Goal: Find specific page/section: Find specific page/section

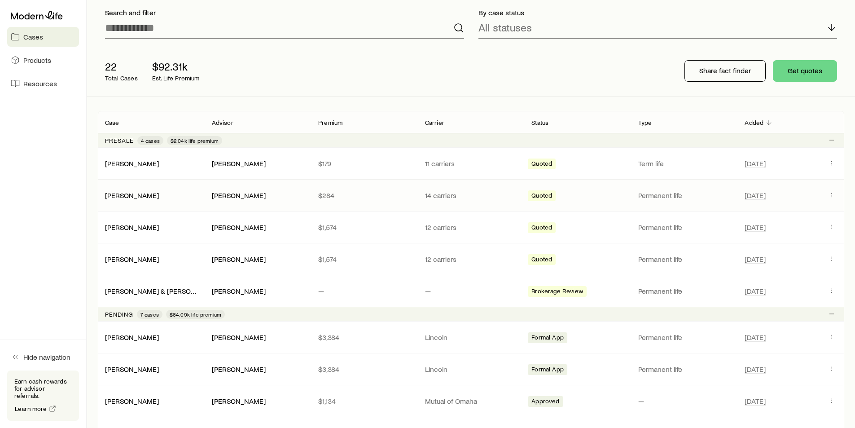
scroll to position [180, 0]
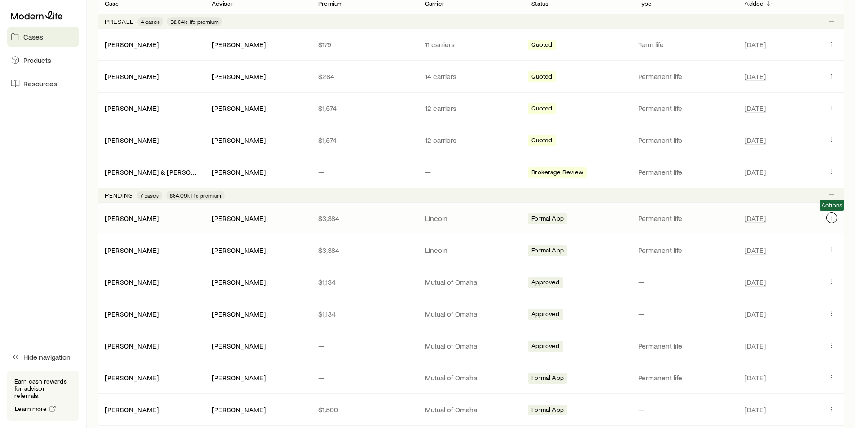
click at [832, 218] on icon "Client cases" at bounding box center [831, 217] width 7 height 7
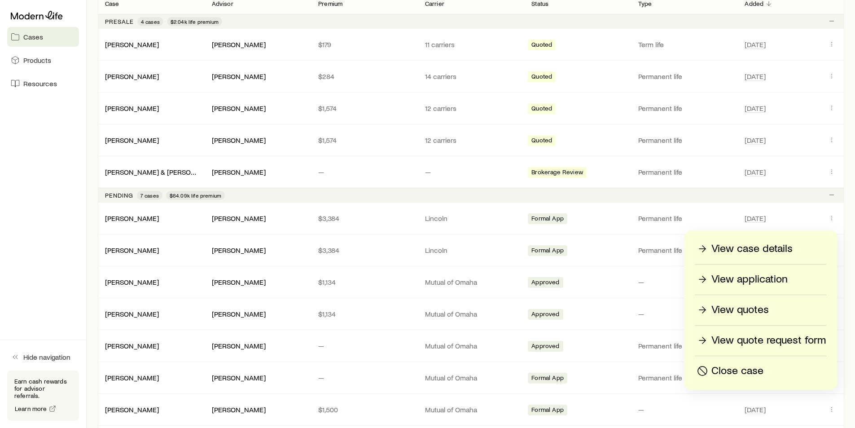
click at [751, 247] on p "View case details" at bounding box center [751, 248] width 81 height 14
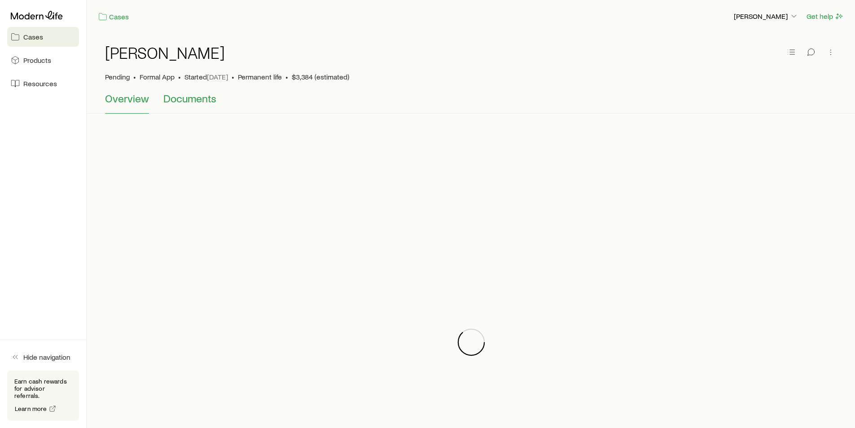
click at [192, 101] on span "Documents" at bounding box center [189, 98] width 53 height 13
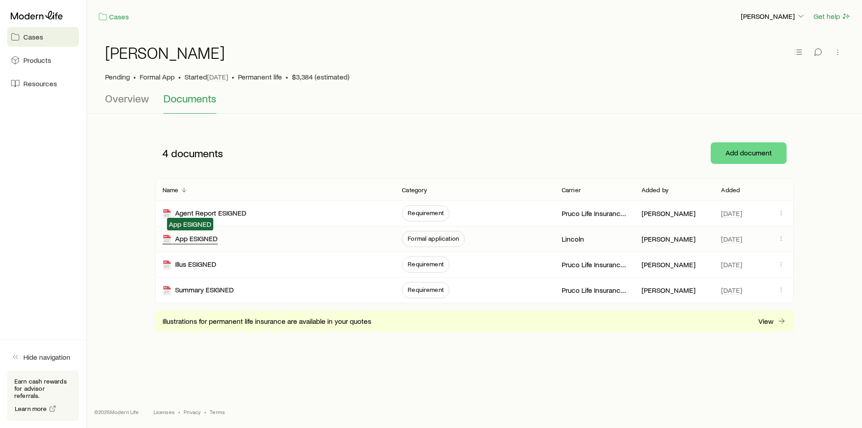
click at [191, 239] on div "App ESIGNED" at bounding box center [189, 239] width 55 height 10
